Goal: Task Accomplishment & Management: Use online tool/utility

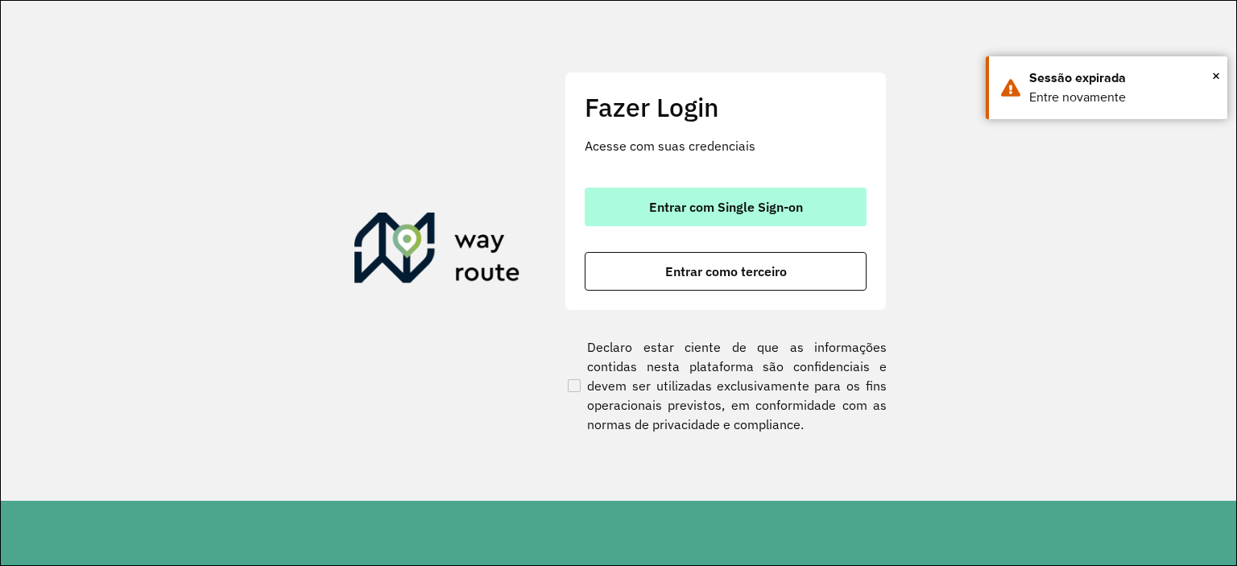
click at [786, 192] on button "Entrar com Single Sign-on" at bounding box center [726, 207] width 282 height 39
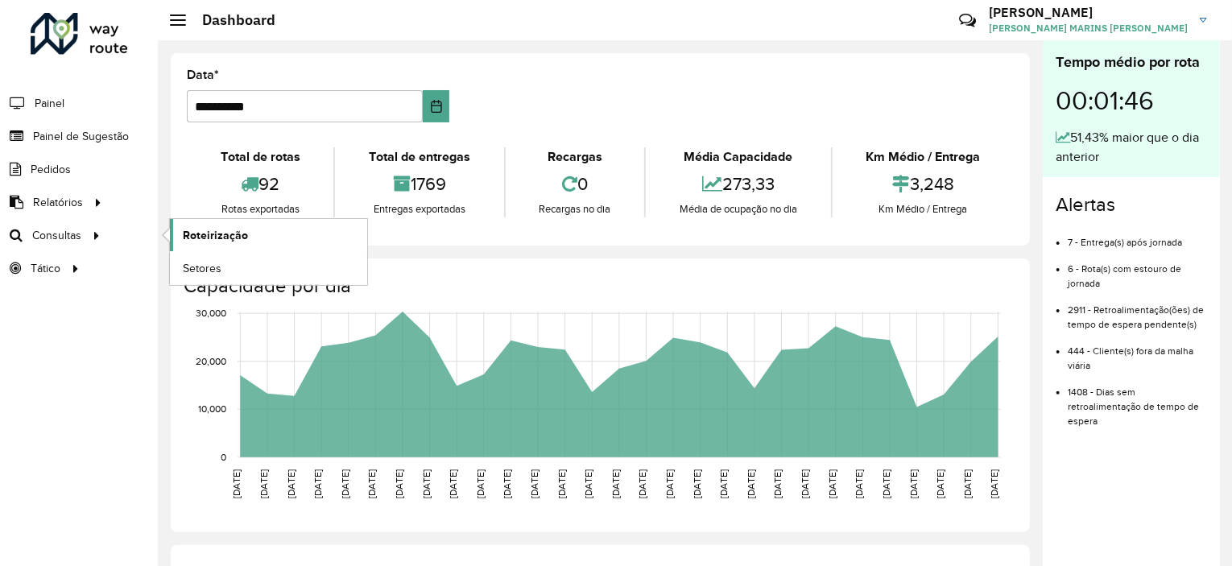
click at [211, 227] on span "Roteirização" at bounding box center [215, 235] width 65 height 17
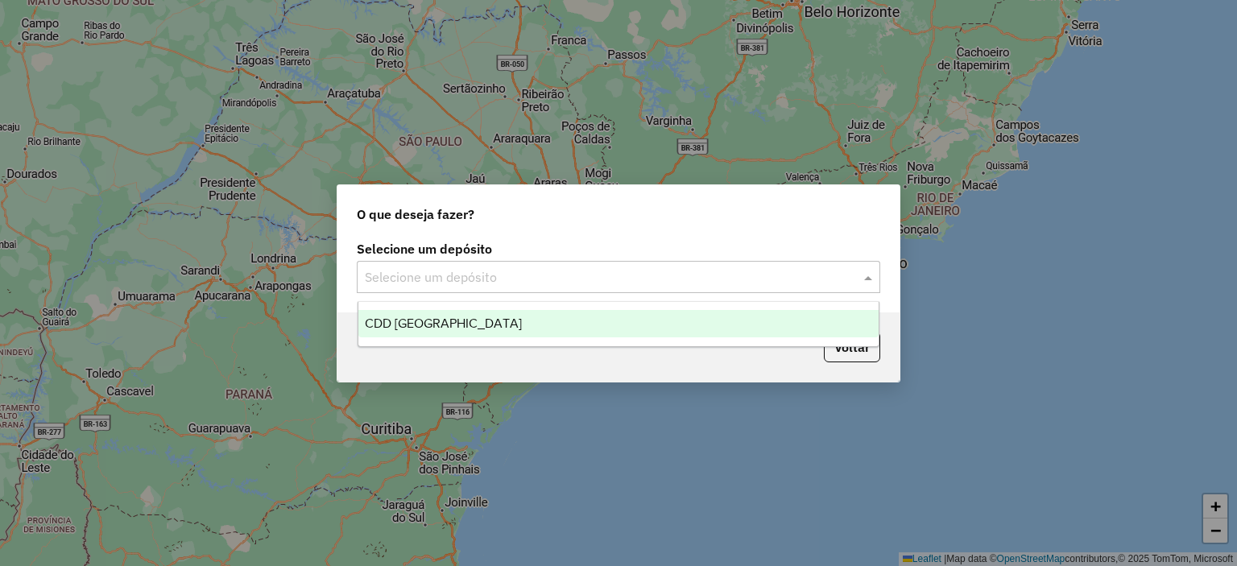
click at [485, 292] on div "Selecione um depósito" at bounding box center [618, 277] width 523 height 32
click at [466, 311] on div "CDD [GEOGRAPHIC_DATA]" at bounding box center [618, 323] width 521 height 27
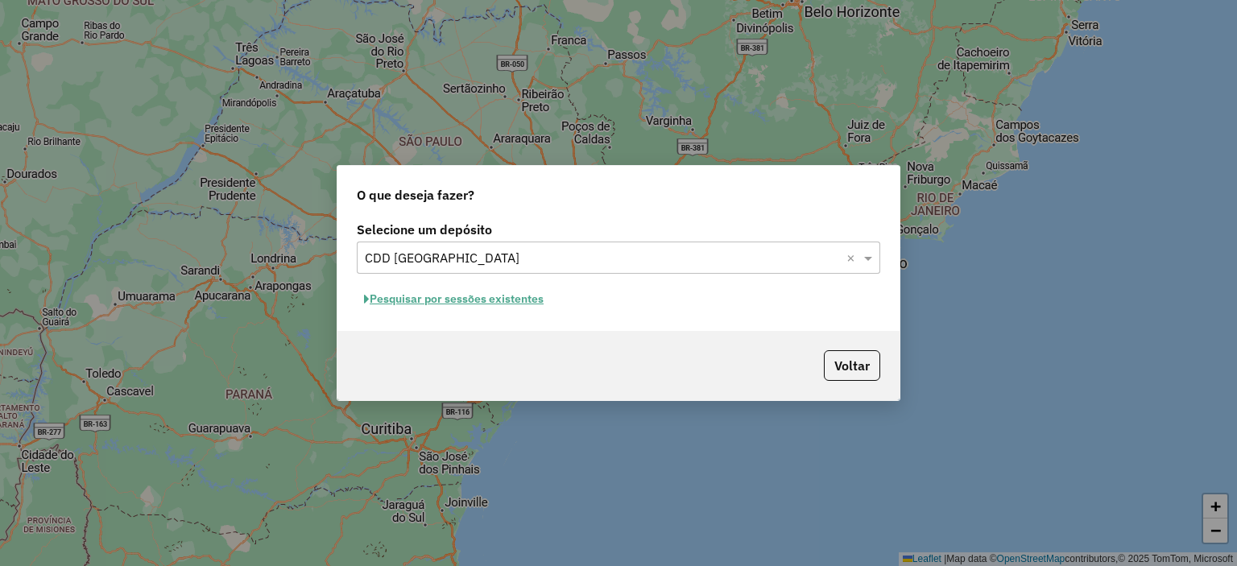
click at [480, 304] on button "Pesquisar por sessões existentes" at bounding box center [454, 299] width 194 height 25
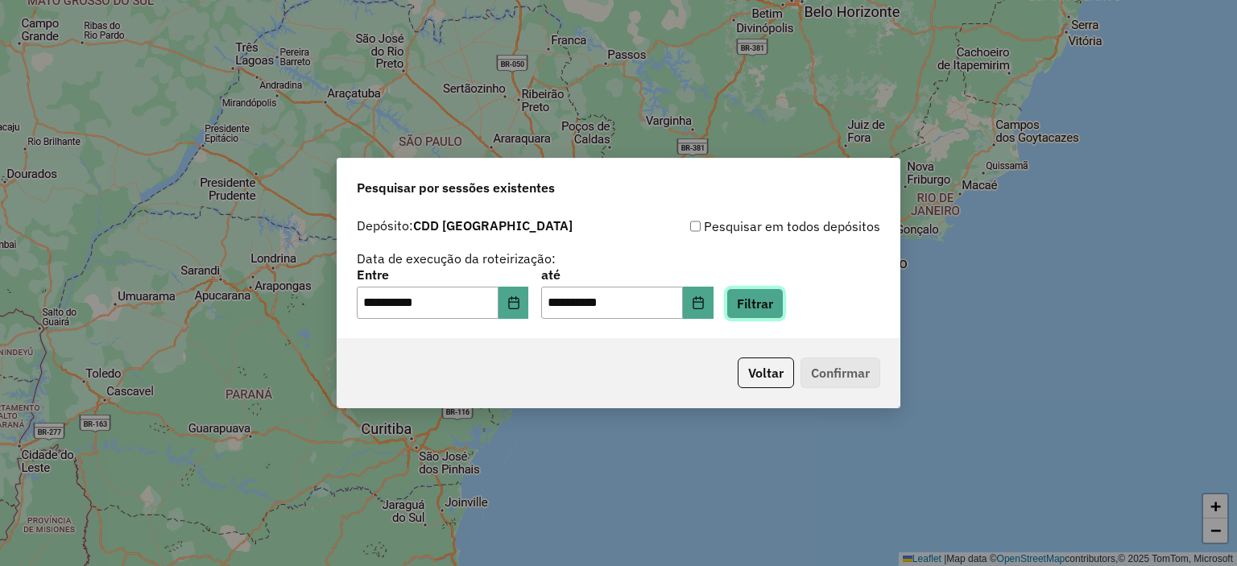
click at [773, 299] on button "Filtrar" at bounding box center [754, 303] width 57 height 31
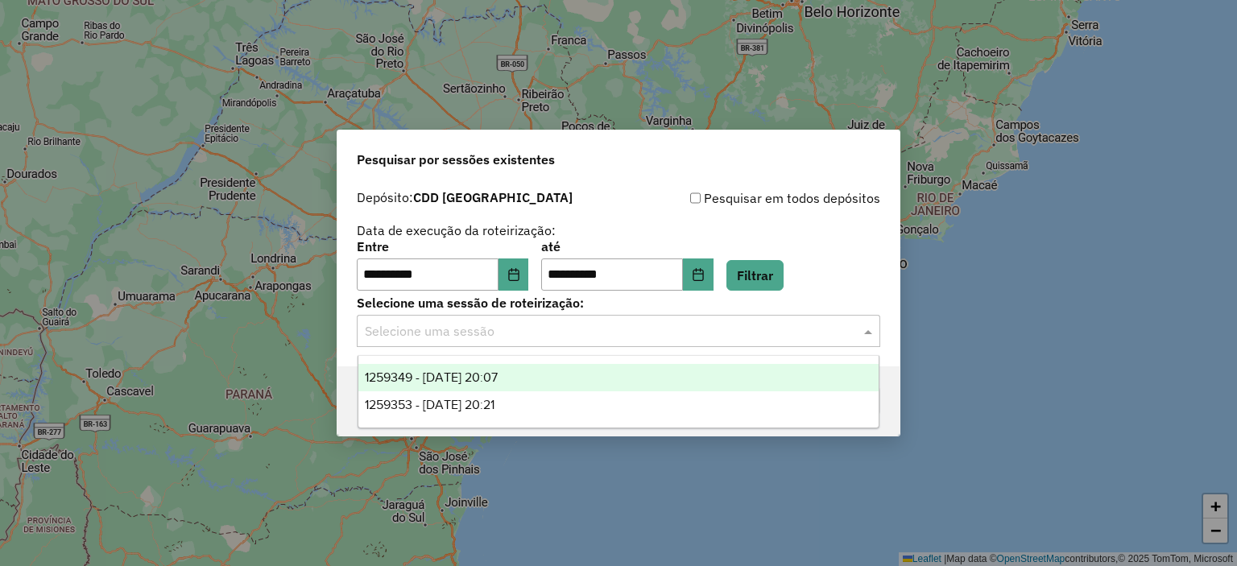
click at [699, 328] on input "text" at bounding box center [602, 331] width 475 height 19
click at [581, 374] on div "1259349 - 04/09/2025 20:07" at bounding box center [618, 377] width 521 height 27
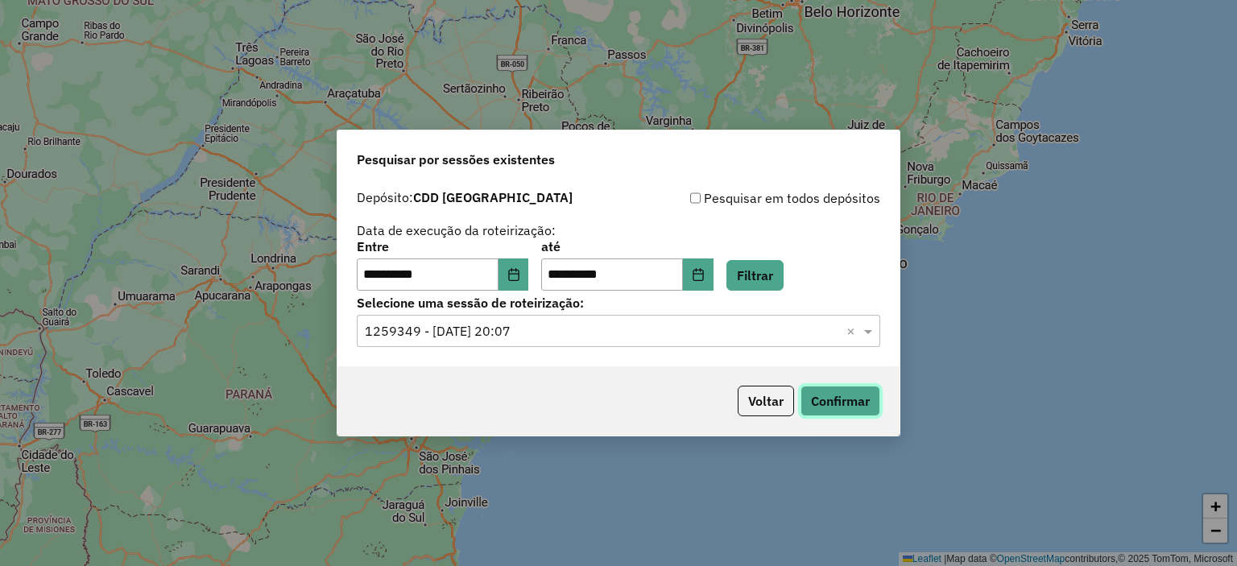
click at [812, 396] on button "Confirmar" at bounding box center [840, 401] width 80 height 31
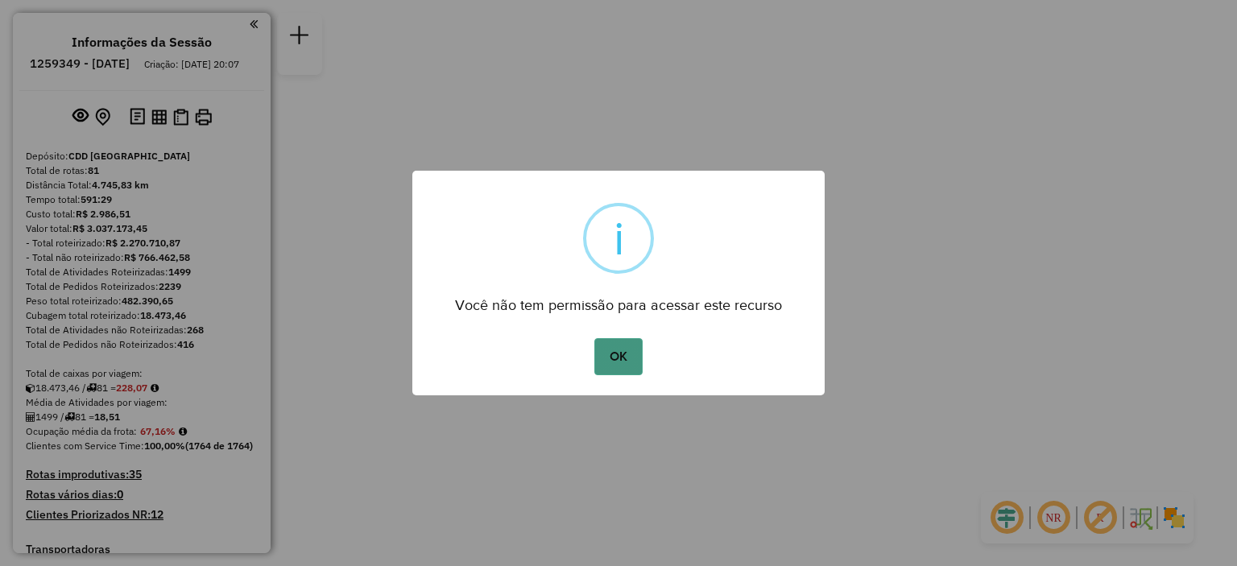
click at [629, 373] on button "OK" at bounding box center [618, 356] width 48 height 37
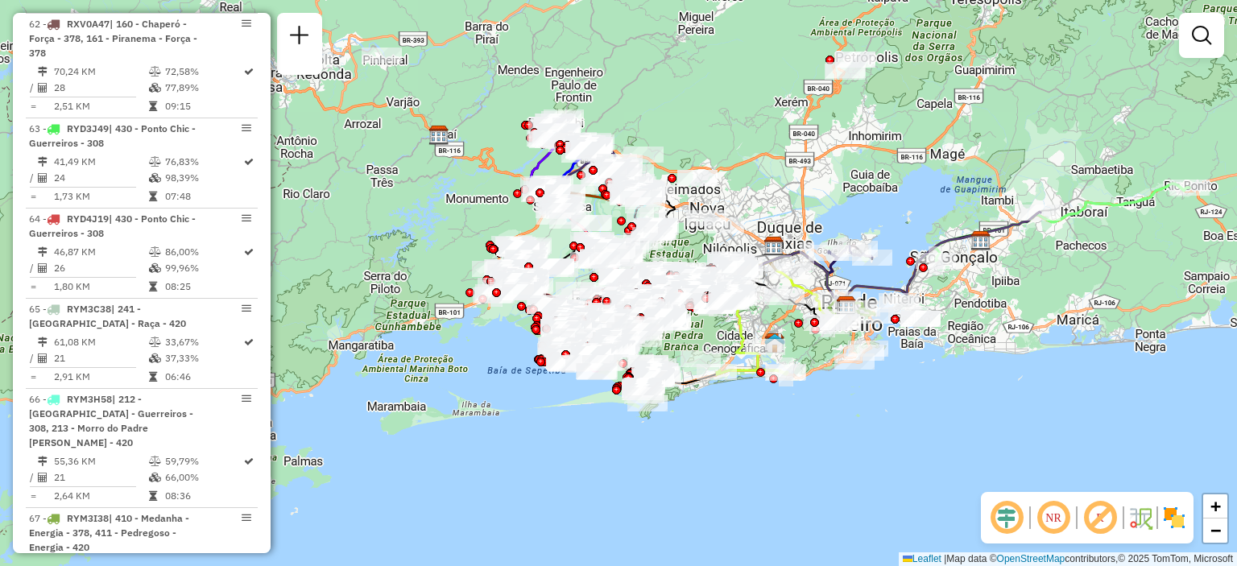
scroll to position [7533, 0]
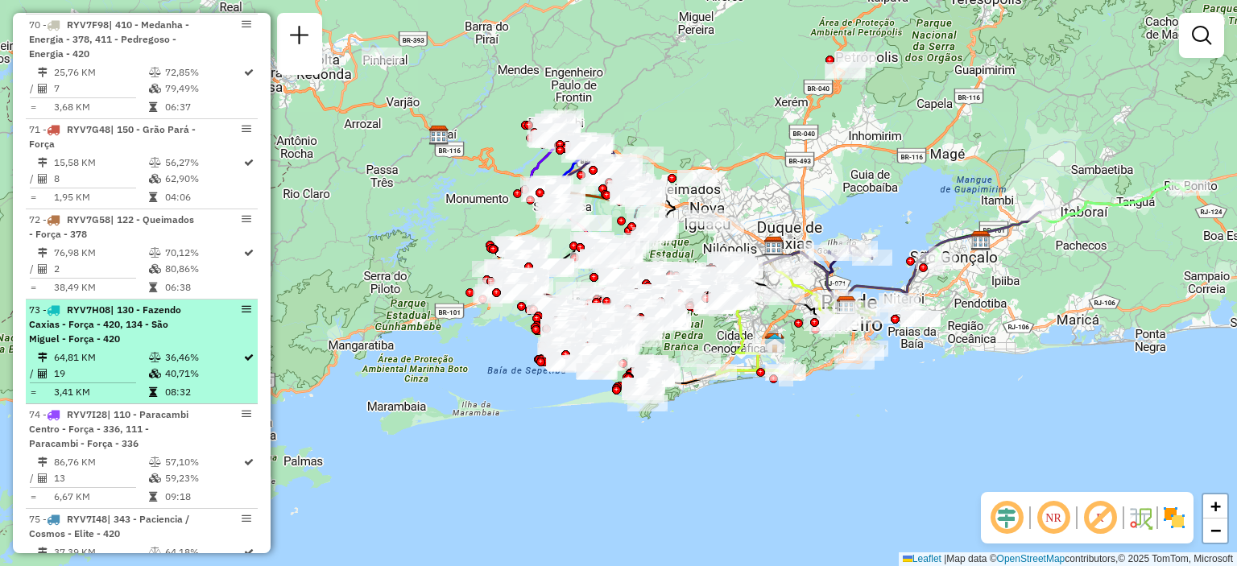
click at [87, 349] on td "64,81 KM" at bounding box center [100, 357] width 95 height 16
select select "**********"
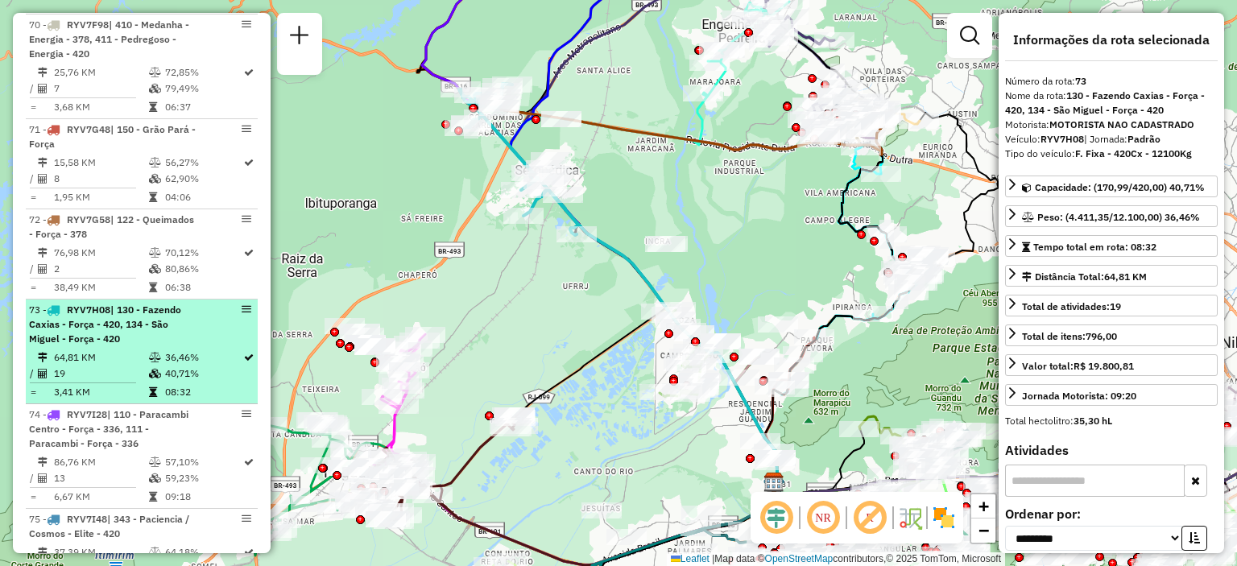
click at [245, 304] on em at bounding box center [247, 309] width 10 height 10
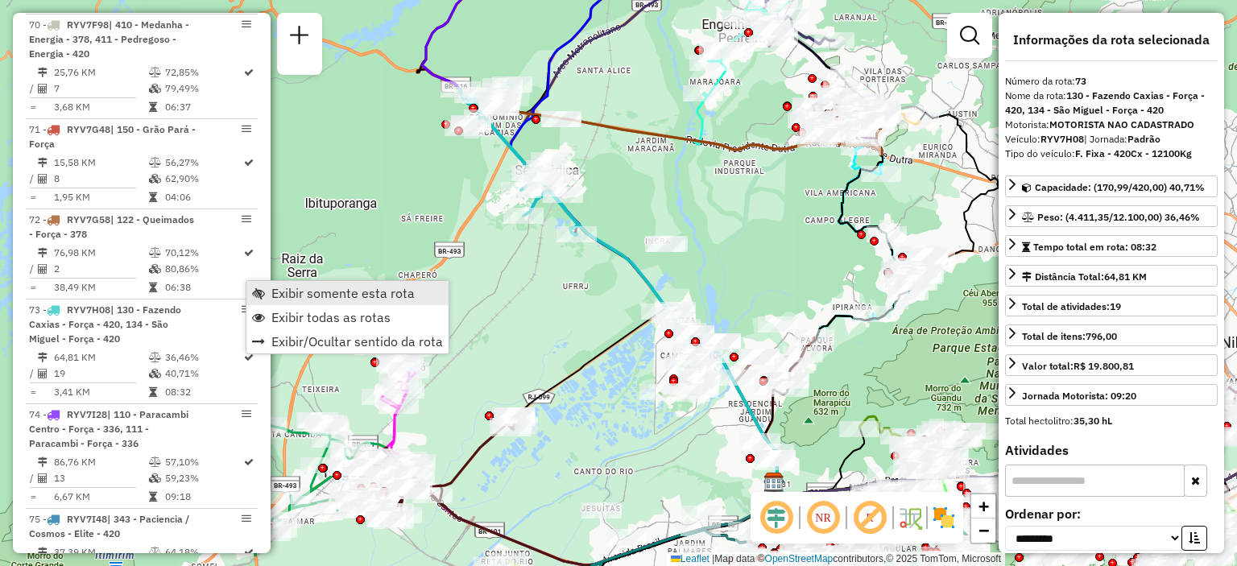
click at [287, 287] on span "Exibir somente esta rota" at bounding box center [342, 293] width 143 height 13
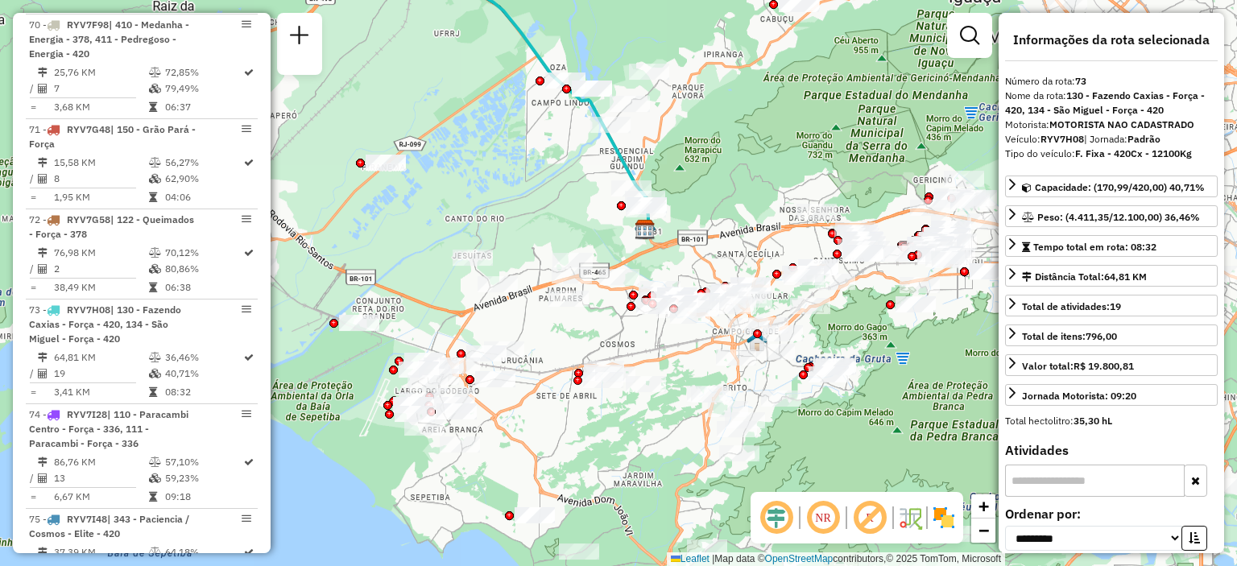
drag, startPoint x: 519, startPoint y: 323, endPoint x: 390, endPoint y: 70, distance: 283.8
click at [390, 70] on div "Janela de atendimento Grade de atendimento Capacidade Transportadoras Veículos …" at bounding box center [618, 283] width 1237 height 566
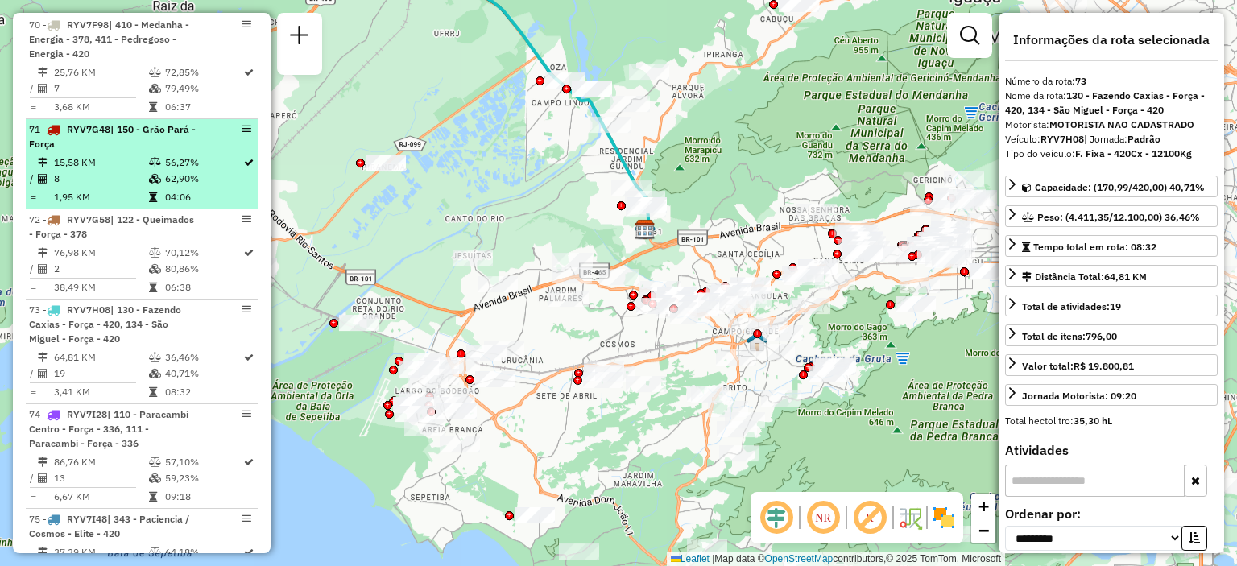
click at [244, 158] on icon at bounding box center [249, 163] width 10 height 10
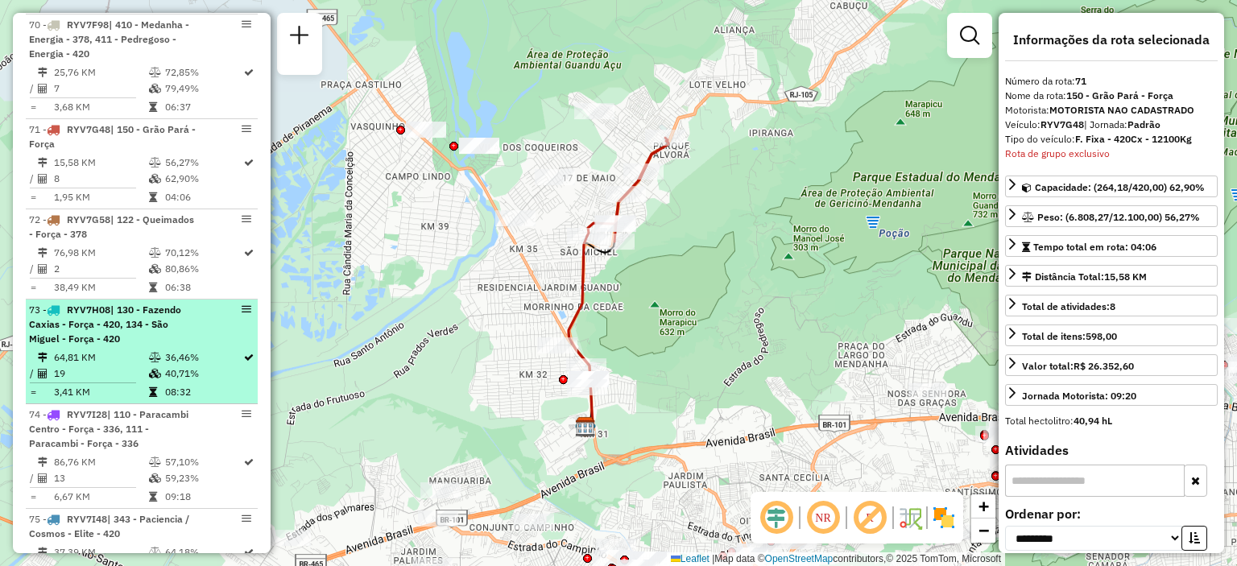
click at [244, 353] on icon at bounding box center [249, 358] width 10 height 10
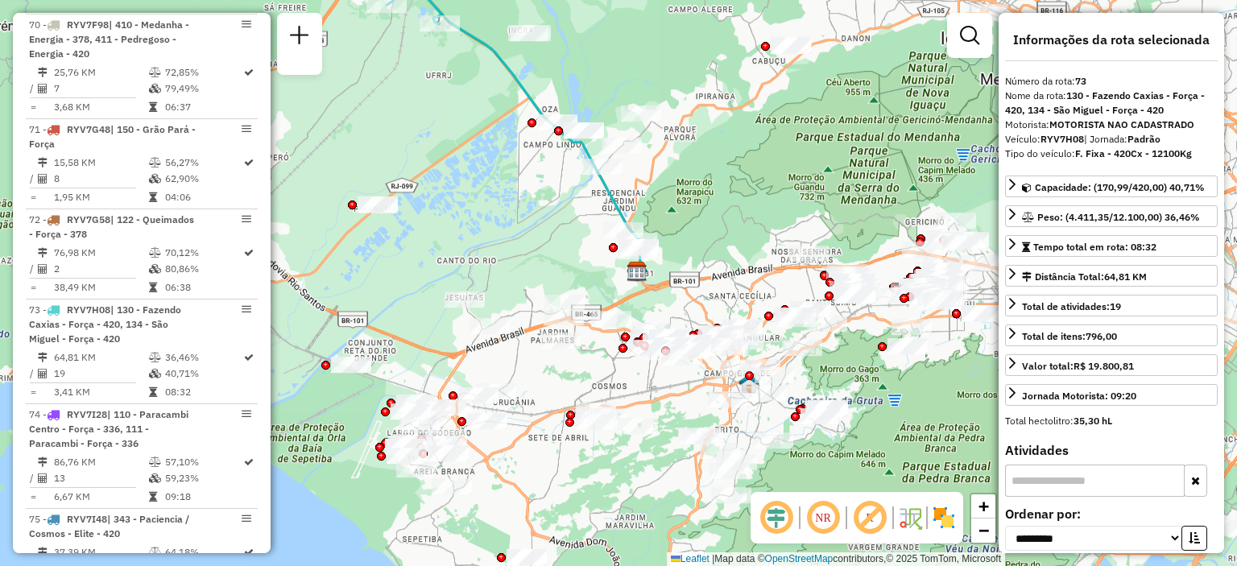
drag, startPoint x: 523, startPoint y: 301, endPoint x: 386, endPoint y: 90, distance: 251.5
click at [386, 90] on div "Janela de atendimento Grade de atendimento Capacidade Transportadoras Veículos …" at bounding box center [618, 283] width 1237 height 566
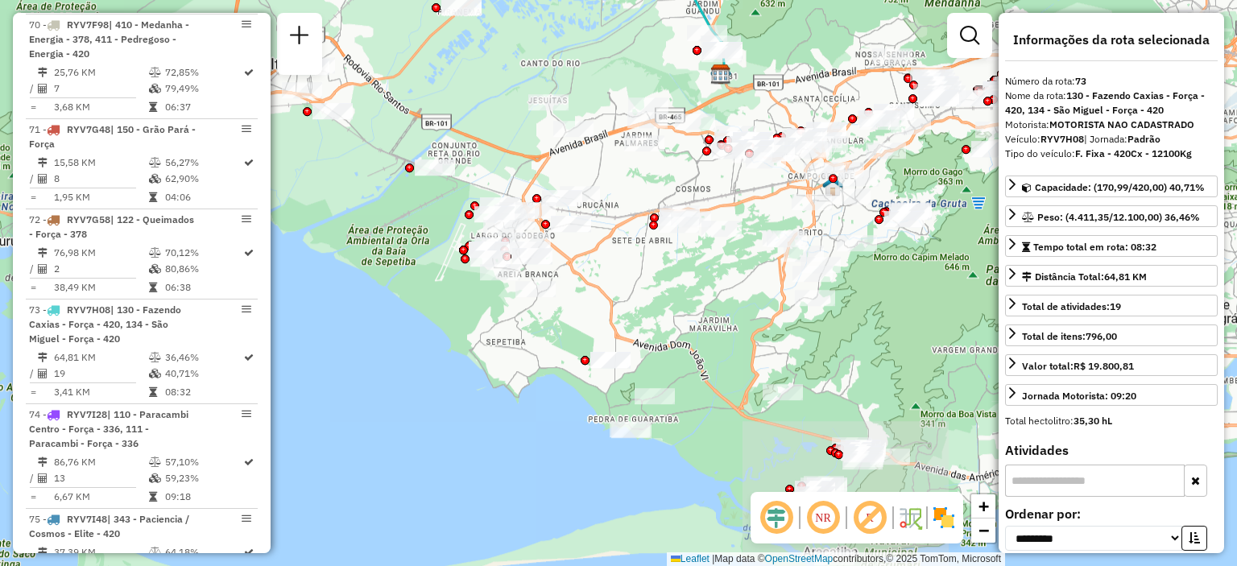
drag, startPoint x: 754, startPoint y: 190, endPoint x: 837, endPoint y: -7, distance: 214.3
click at [837, 0] on html "Aguarde... Pop-up bloqueado! Seu navegador bloqueou automáticamente a abertura …" at bounding box center [618, 283] width 1237 height 566
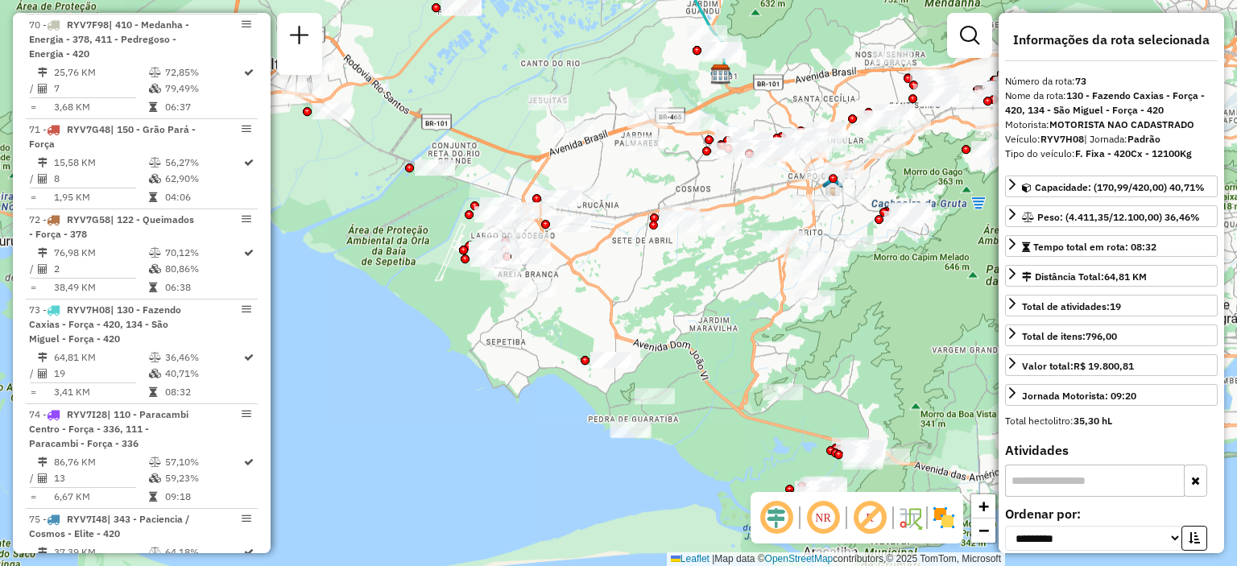
click at [825, 519] on em at bounding box center [823, 517] width 39 height 39
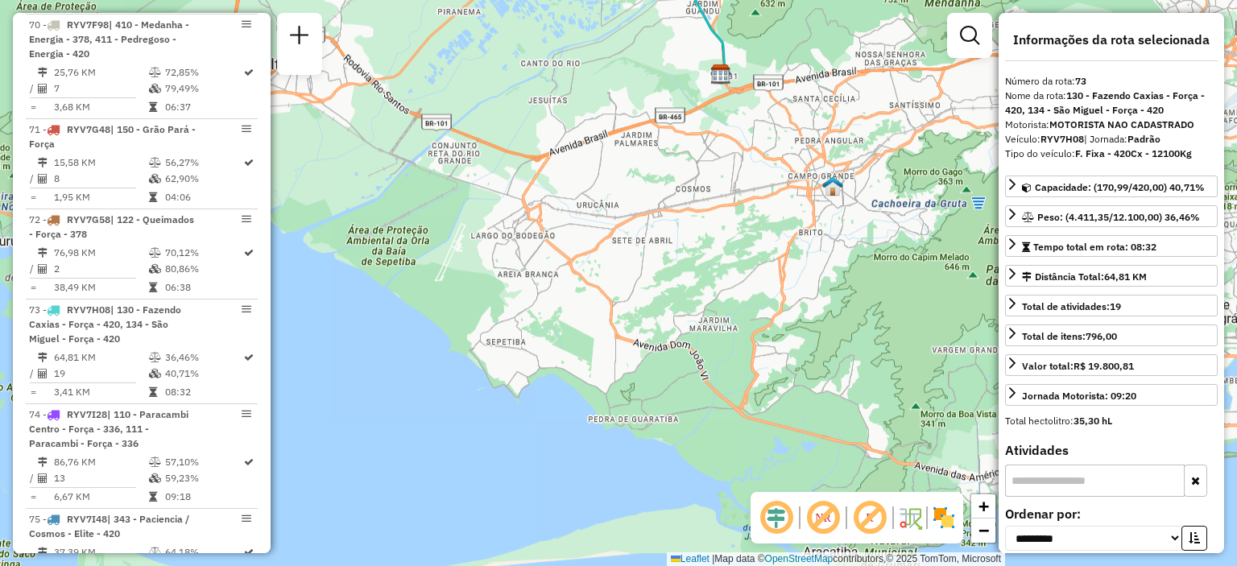
click at [823, 516] on em at bounding box center [823, 517] width 39 height 39
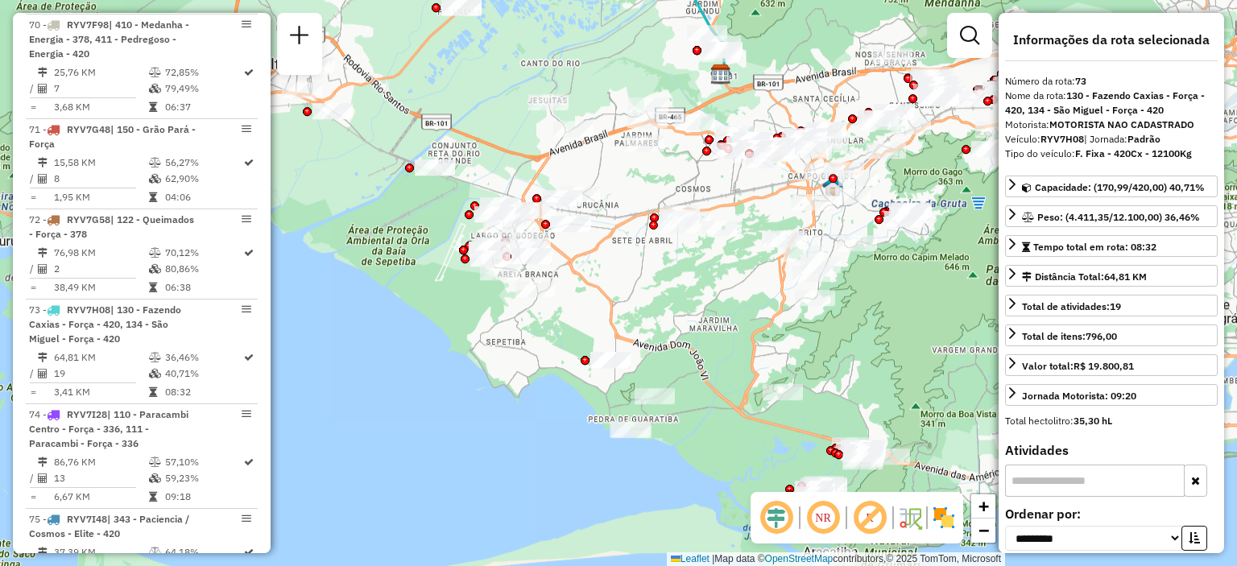
click at [823, 516] on em at bounding box center [823, 517] width 39 height 39
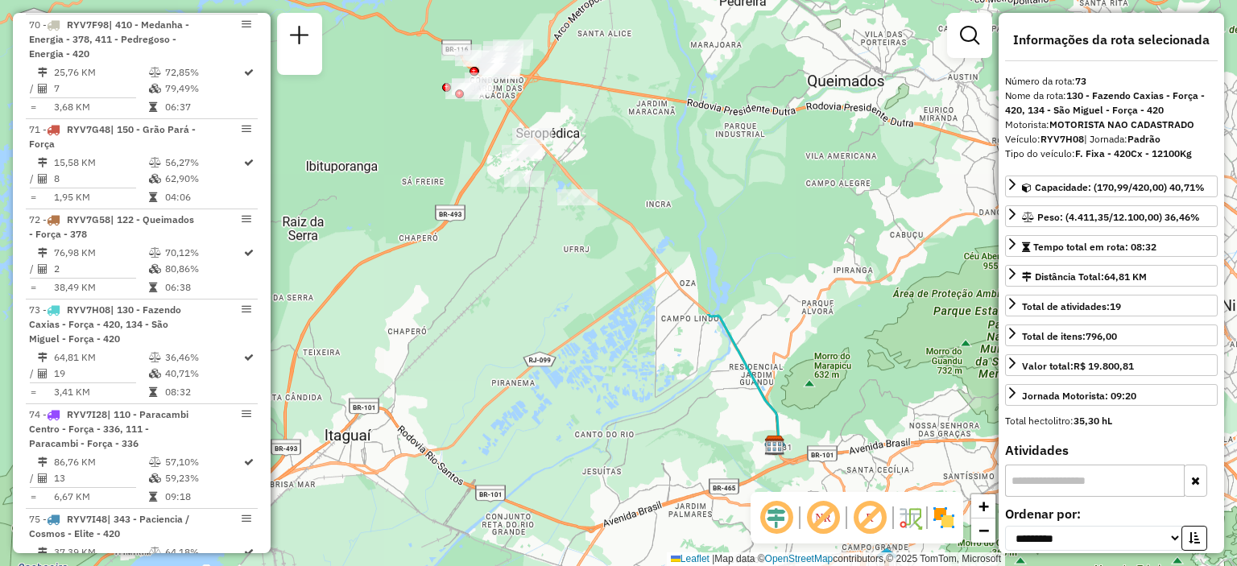
drag, startPoint x: 550, startPoint y: 74, endPoint x: 604, endPoint y: 445, distance: 375.1
click at [604, 445] on div "Janela de atendimento Grade de atendimento Capacidade Transportadoras Veículos …" at bounding box center [618, 283] width 1237 height 566
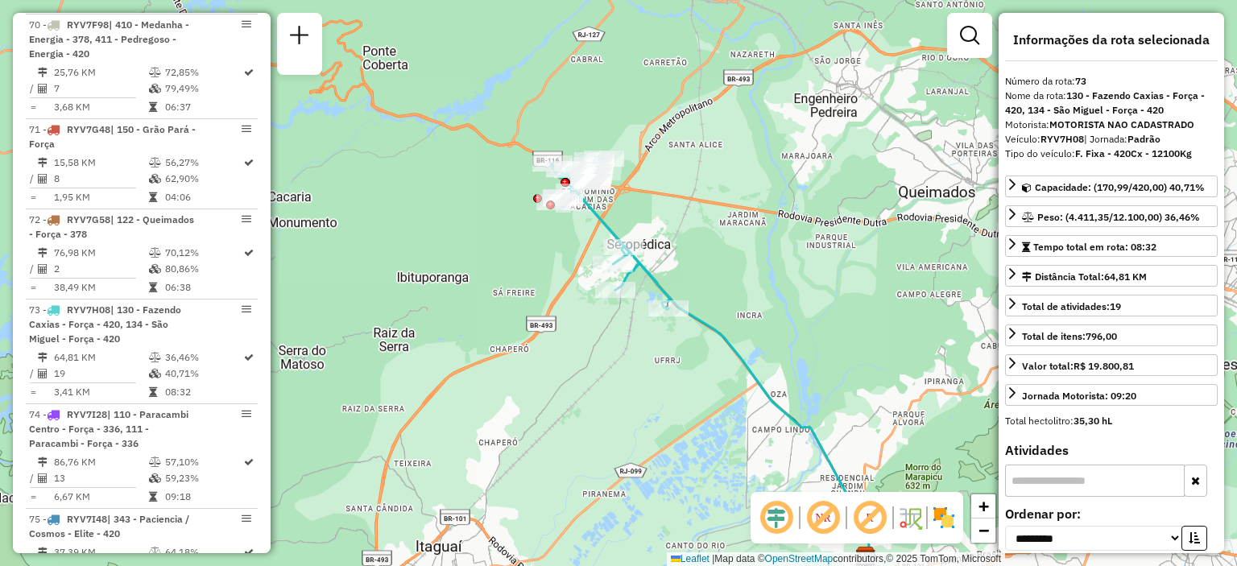
drag, startPoint x: 478, startPoint y: 221, endPoint x: 708, endPoint y: 231, distance: 229.7
click at [573, 334] on div "Janela de atendimento Grade de atendimento Capacidade Transportadoras Veículos …" at bounding box center [618, 283] width 1237 height 566
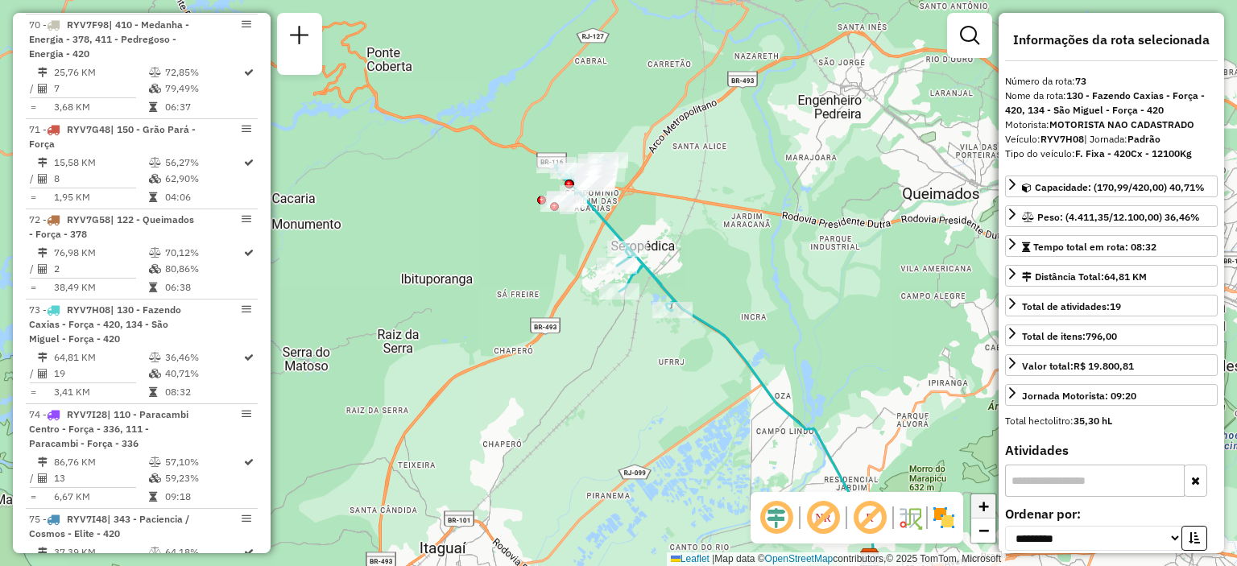
click at [982, 507] on span "+" at bounding box center [983, 506] width 10 height 20
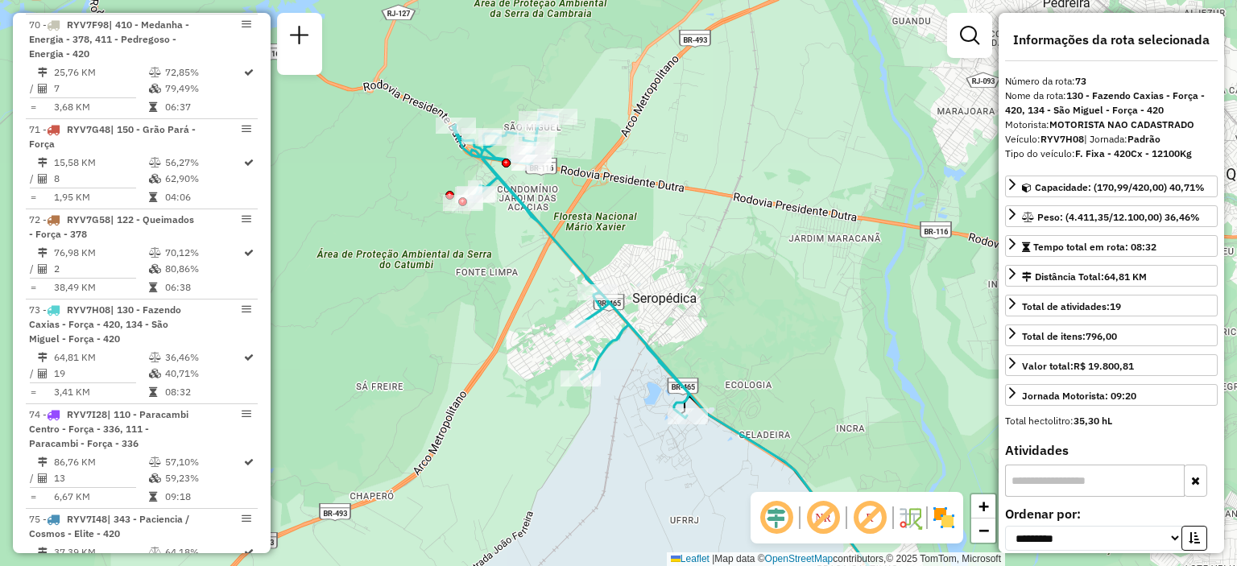
drag, startPoint x: 816, startPoint y: 233, endPoint x: 769, endPoint y: 351, distance: 127.2
click at [769, 351] on div "Janela de atendimento Grade de atendimento Capacidade Transportadoras Veículos …" at bounding box center [618, 283] width 1237 height 566
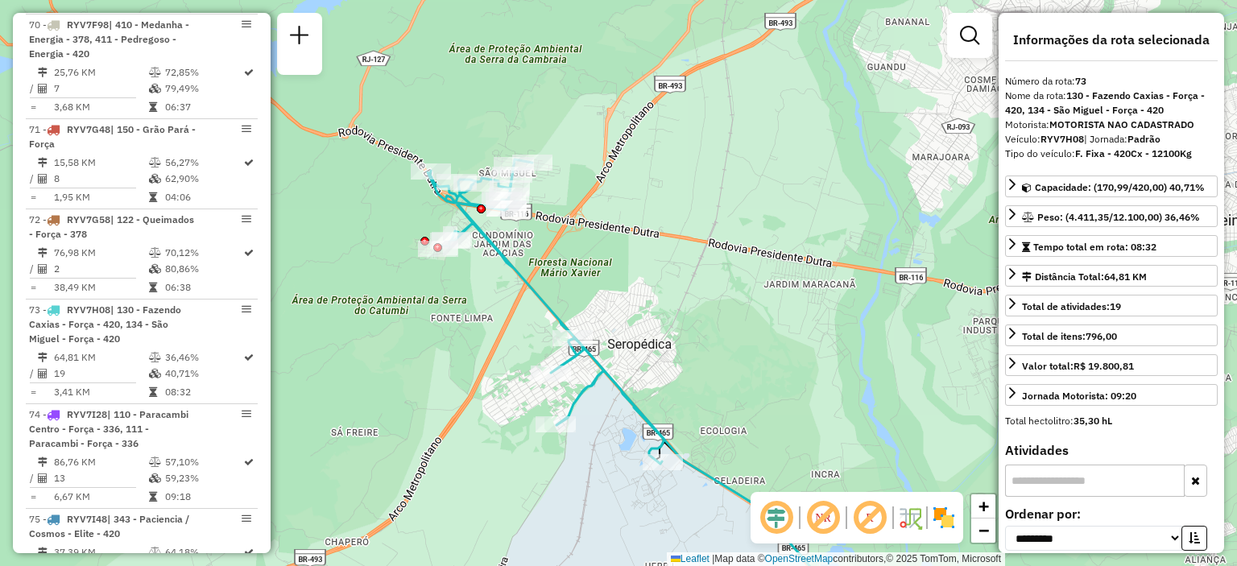
drag, startPoint x: 813, startPoint y: 236, endPoint x: 799, endPoint y: 233, distance: 14.8
click at [799, 233] on div "Janela de atendimento Grade de atendimento Capacidade Transportadoras Veículos …" at bounding box center [618, 283] width 1237 height 566
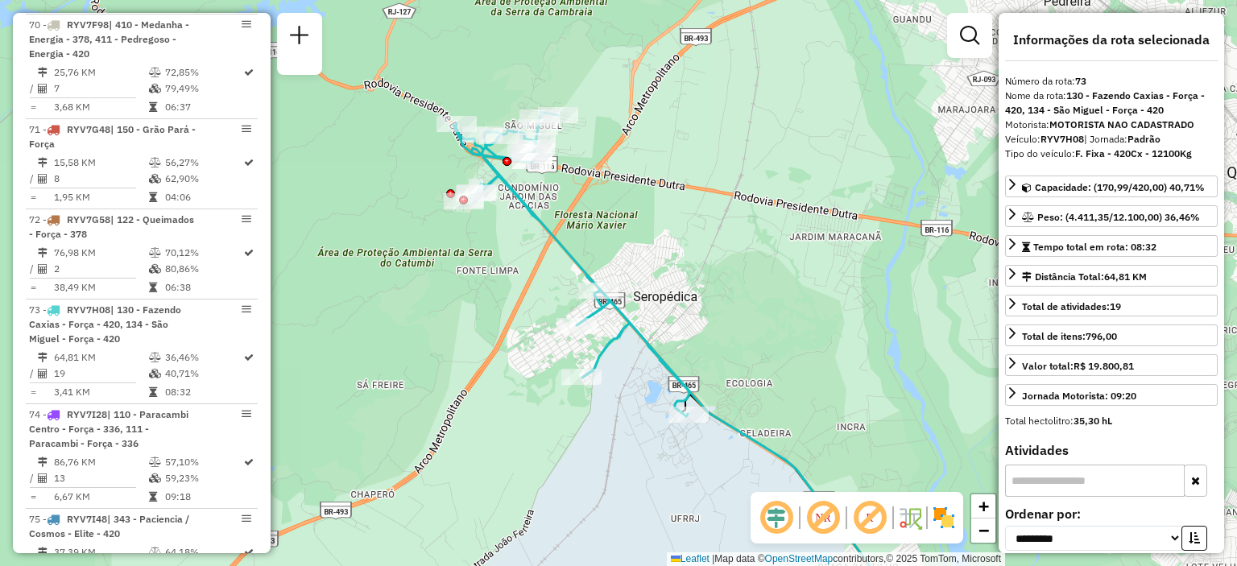
drag, startPoint x: 732, startPoint y: 316, endPoint x: 754, endPoint y: 278, distance: 44.7
click at [754, 278] on div "Janela de atendimento Grade de atendimento Capacidade Transportadoras Veículos …" at bounding box center [618, 283] width 1237 height 566
